Goal: Task Accomplishment & Management: Manage account settings

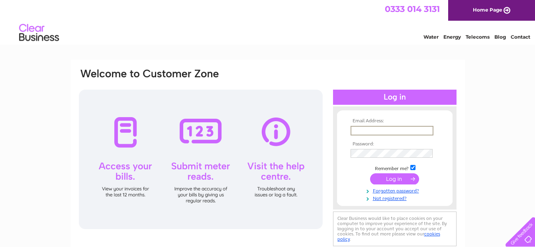
click at [381, 127] on input "text" at bounding box center [392, 131] width 83 height 10
type input "gourmetscatering@gmail.com"
click at [393, 182] on input "submit" at bounding box center [394, 178] width 49 height 11
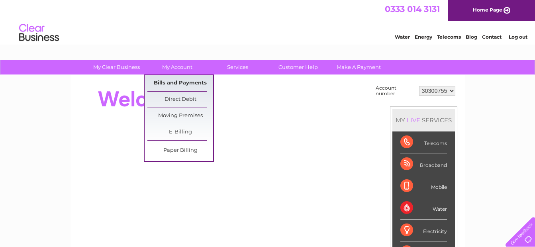
click at [169, 80] on link "Bills and Payments" at bounding box center [180, 83] width 66 height 16
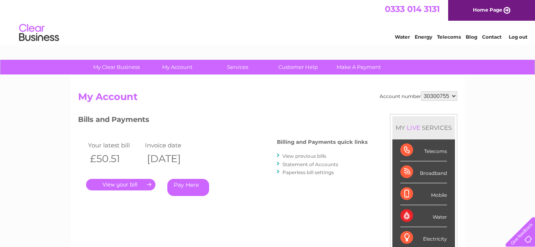
click at [456, 96] on select "30300755" at bounding box center [439, 96] width 36 height 10
click at [305, 164] on link "Statement of Accounts" at bounding box center [311, 164] width 56 height 6
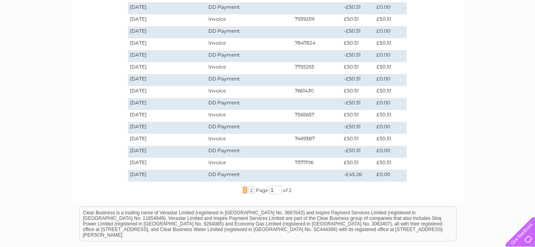
scroll to position [204, 0]
click at [249, 188] on span "2" at bounding box center [252, 189] width 6 height 7
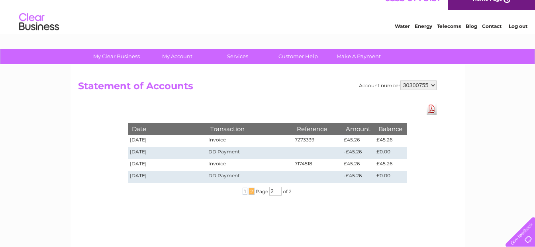
scroll to position [0, 0]
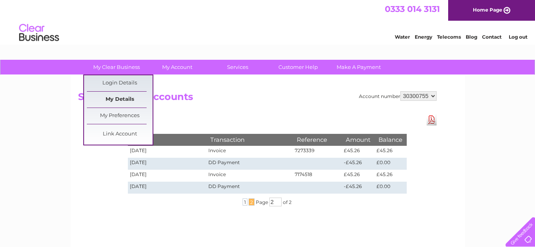
click at [113, 96] on link "My Details" at bounding box center [120, 100] width 66 height 16
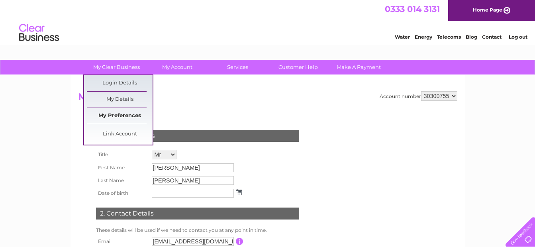
click at [118, 113] on link "My Preferences" at bounding box center [120, 116] width 66 height 16
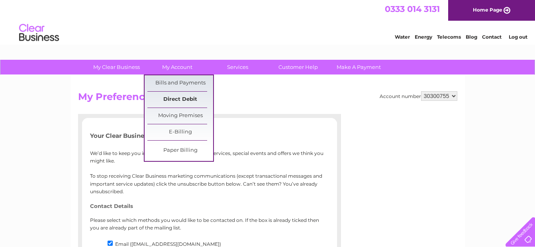
click at [179, 101] on link "Direct Debit" at bounding box center [180, 100] width 66 height 16
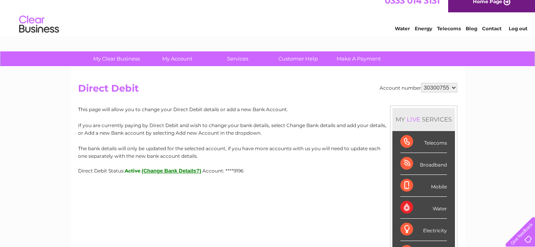
scroll to position [4, 0]
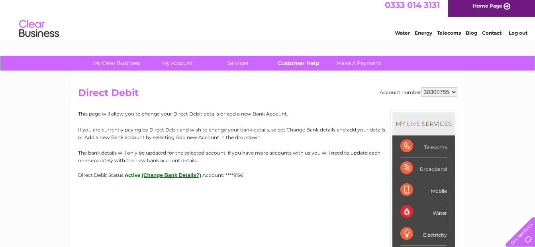
click at [320, 59] on link "Customer Help" at bounding box center [298, 63] width 66 height 15
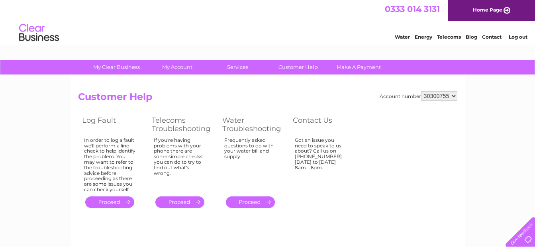
click at [506, 12] on link "Home Page" at bounding box center [491, 10] width 87 height 21
drag, startPoint x: 0, startPoint y: 0, endPoint x: 235, endPoint y: 64, distance: 243.8
click at [235, 64] on link "Services" at bounding box center [238, 67] width 66 height 15
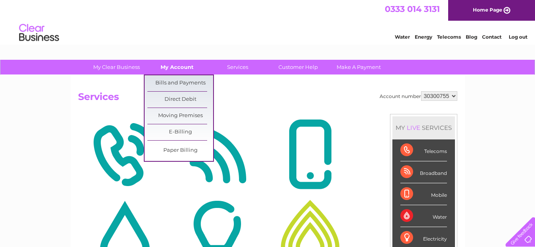
click at [177, 66] on link "My Account" at bounding box center [177, 67] width 66 height 15
